Goal: Task Accomplishment & Management: Complete application form

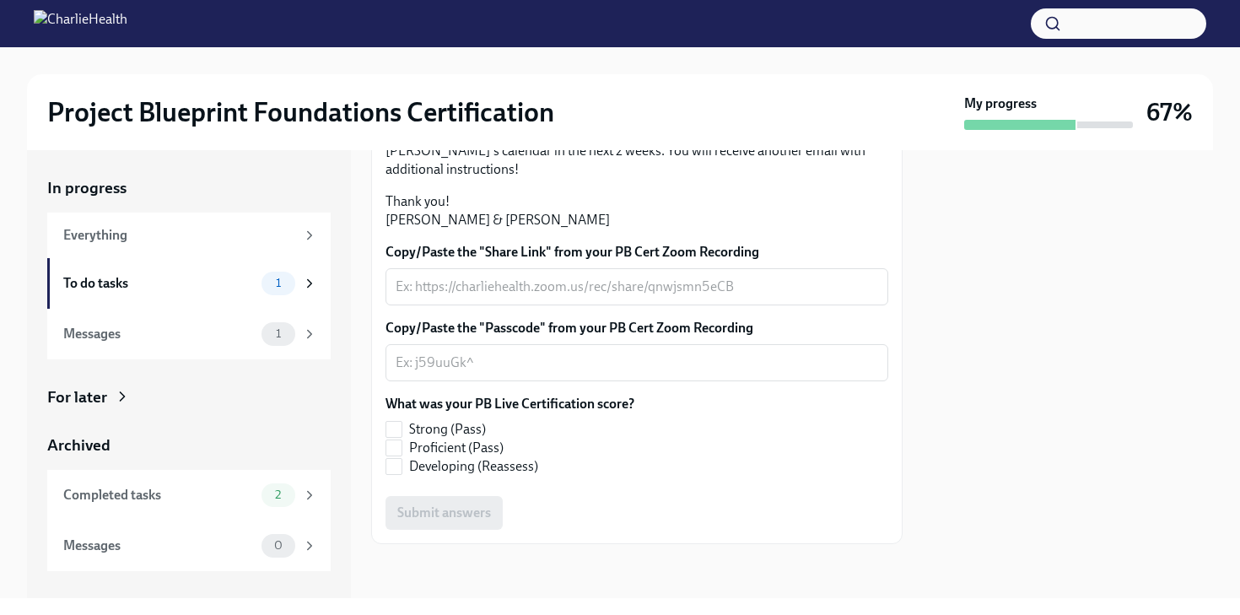
scroll to position [447, 0]
click at [499, 304] on div "x ​" at bounding box center [636, 286] width 503 height 37
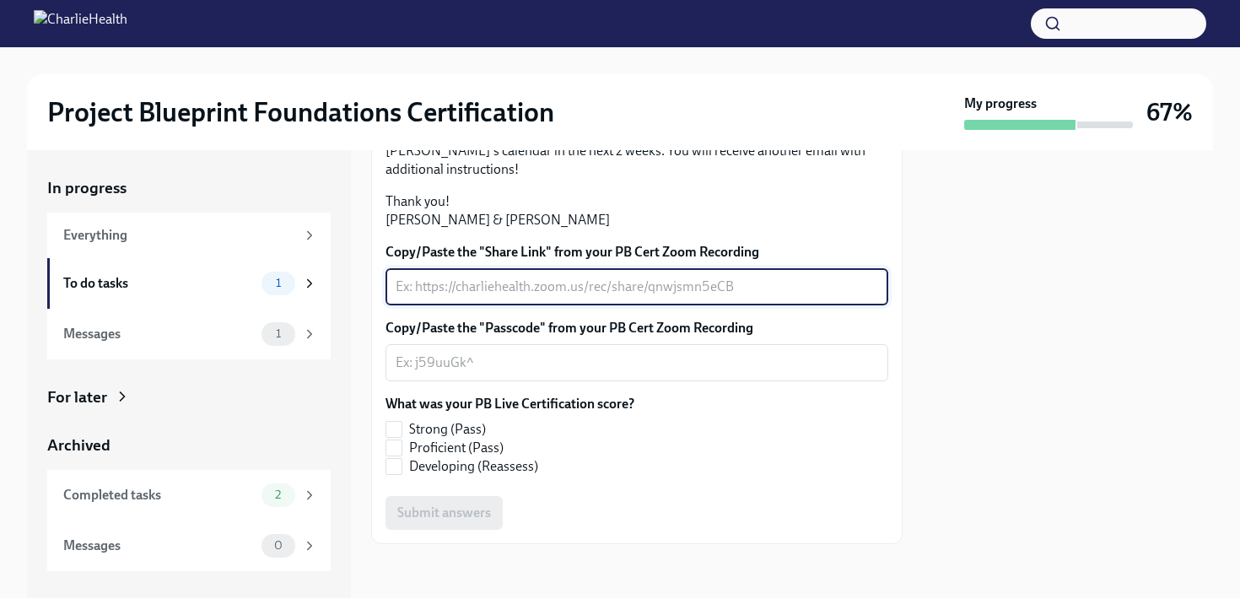
paste textarea "[URL][DOMAIN_NAME] Passcode: tP+20ux+"
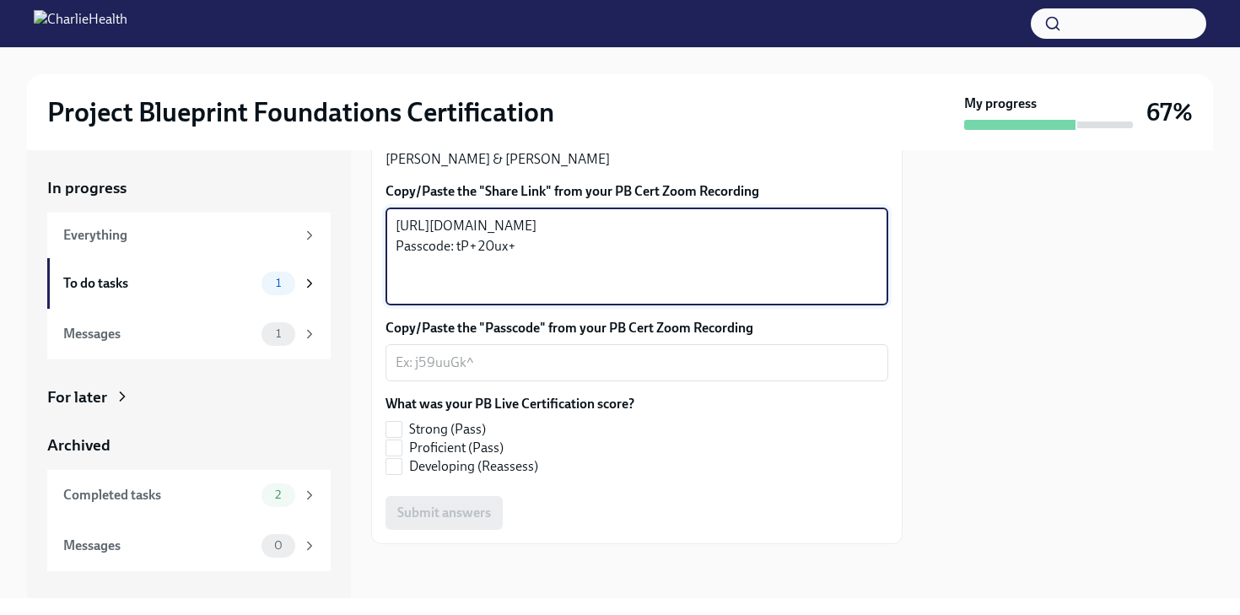
drag, startPoint x: 524, startPoint y: 353, endPoint x: 457, endPoint y: 351, distance: 66.7
click at [457, 297] on textarea "[URL][DOMAIN_NAME] Passcode: tP+20ux+" at bounding box center [637, 256] width 482 height 81
type textarea "[URL][DOMAIN_NAME] Passcode:"
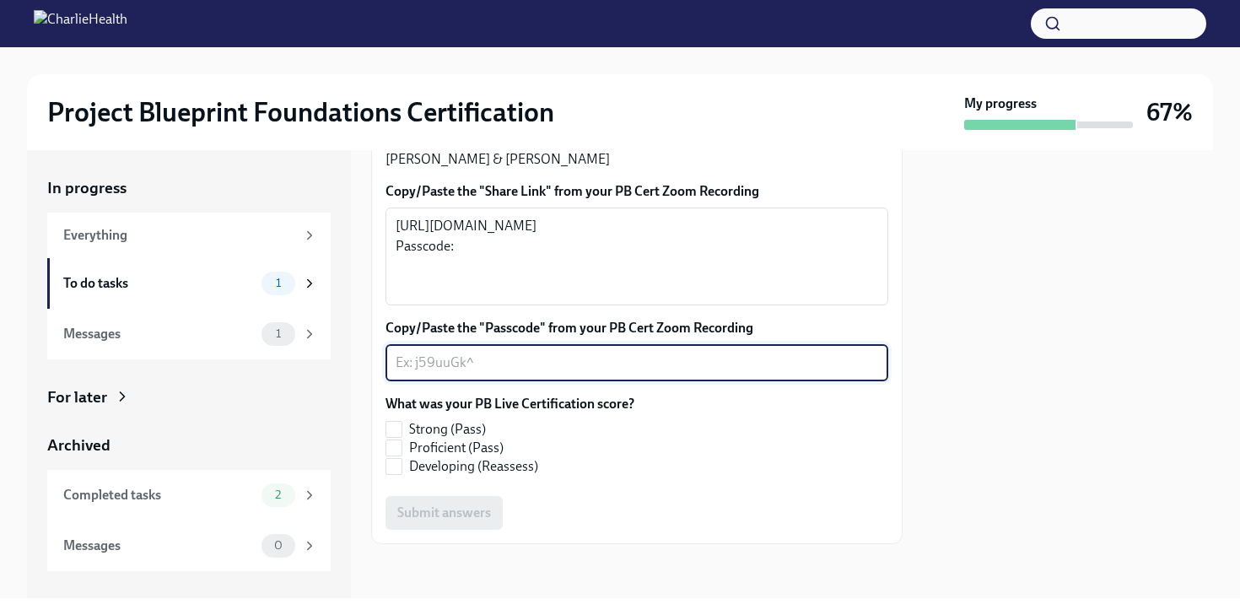
click at [453, 373] on textarea "Copy/Paste the "Passcode" from your PB Cert Zoom Recording" at bounding box center [637, 363] width 482 height 20
paste textarea "tP+20ux+"
type textarea "tP+20ux+"
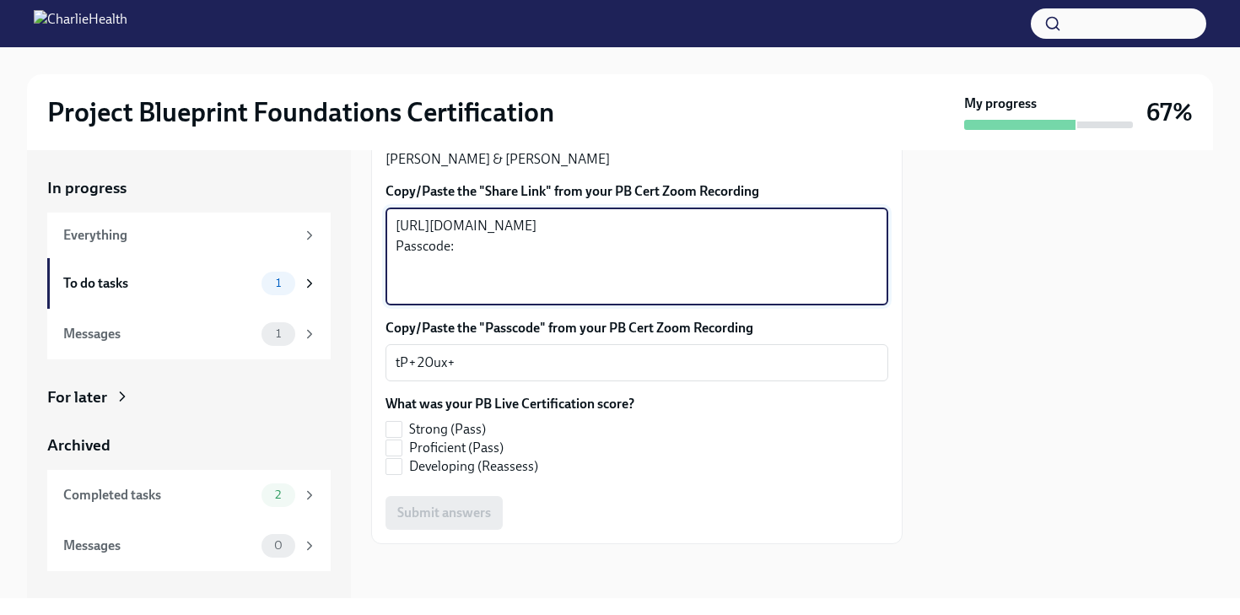
drag, startPoint x: 505, startPoint y: 353, endPoint x: 385, endPoint y: 348, distance: 120.8
click at [385, 348] on div "Hi [PERSON_NAME]! Thank you for completing your scheduled Project Blueprint Liv…" at bounding box center [636, 195] width 531 height 698
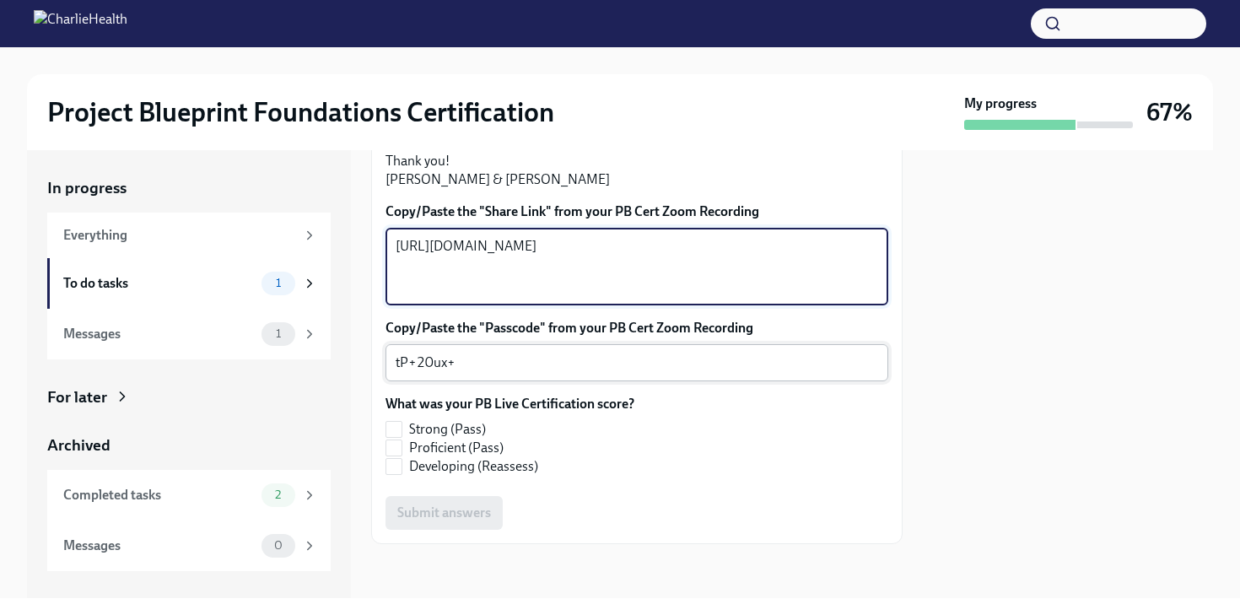
type textarea "[URL][DOMAIN_NAME]"
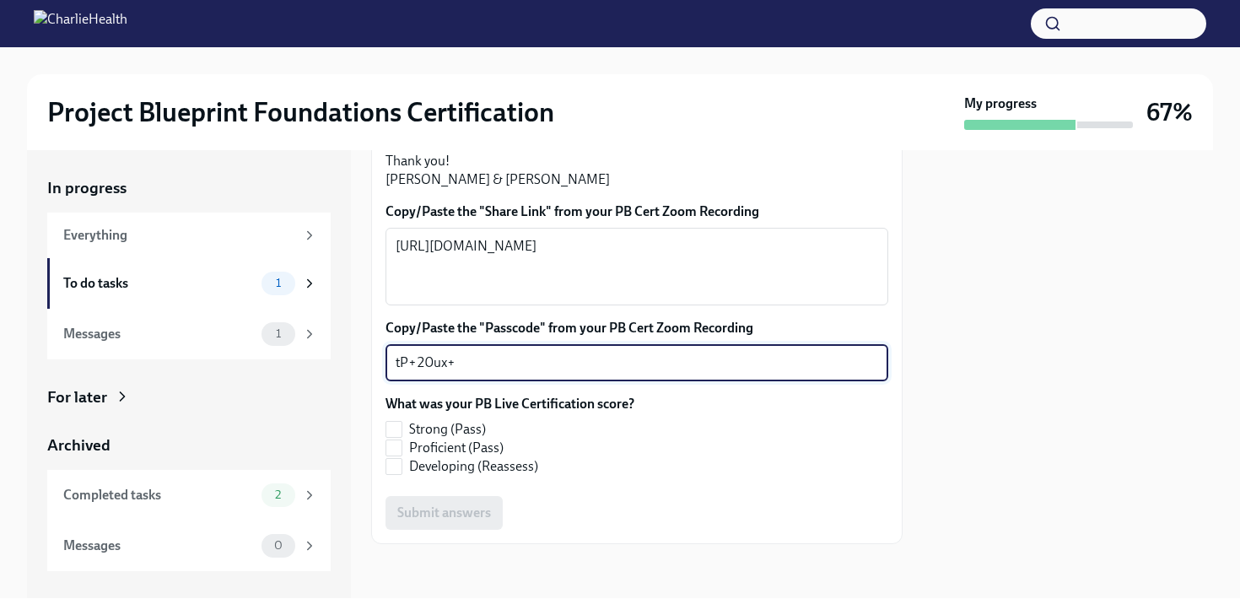
click at [557, 373] on textarea "tP+20ux+" at bounding box center [637, 363] width 482 height 20
